Goal: Transaction & Acquisition: Purchase product/service

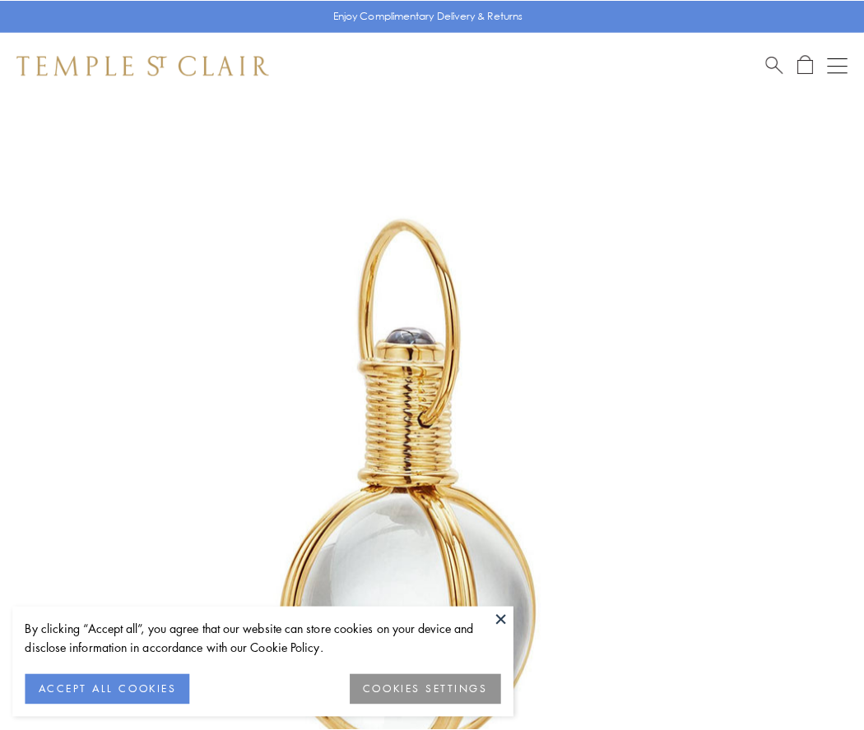
scroll to position [429, 0]
